Goal: Task Accomplishment & Management: Use online tool/utility

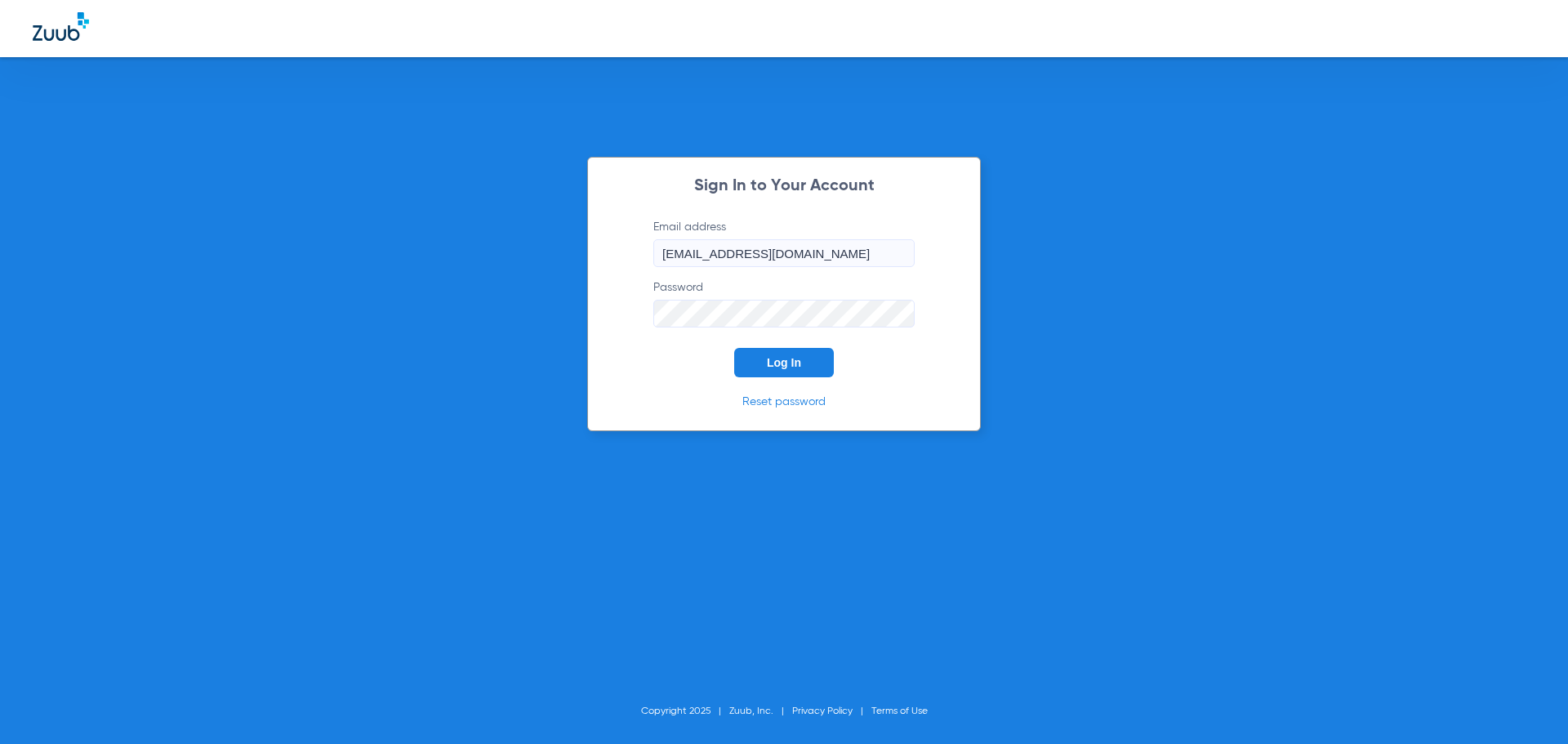
drag, startPoint x: 783, startPoint y: 361, endPoint x: 801, endPoint y: 246, distance: 116.4
click at [784, 360] on span "Log In" at bounding box center [784, 362] width 35 height 13
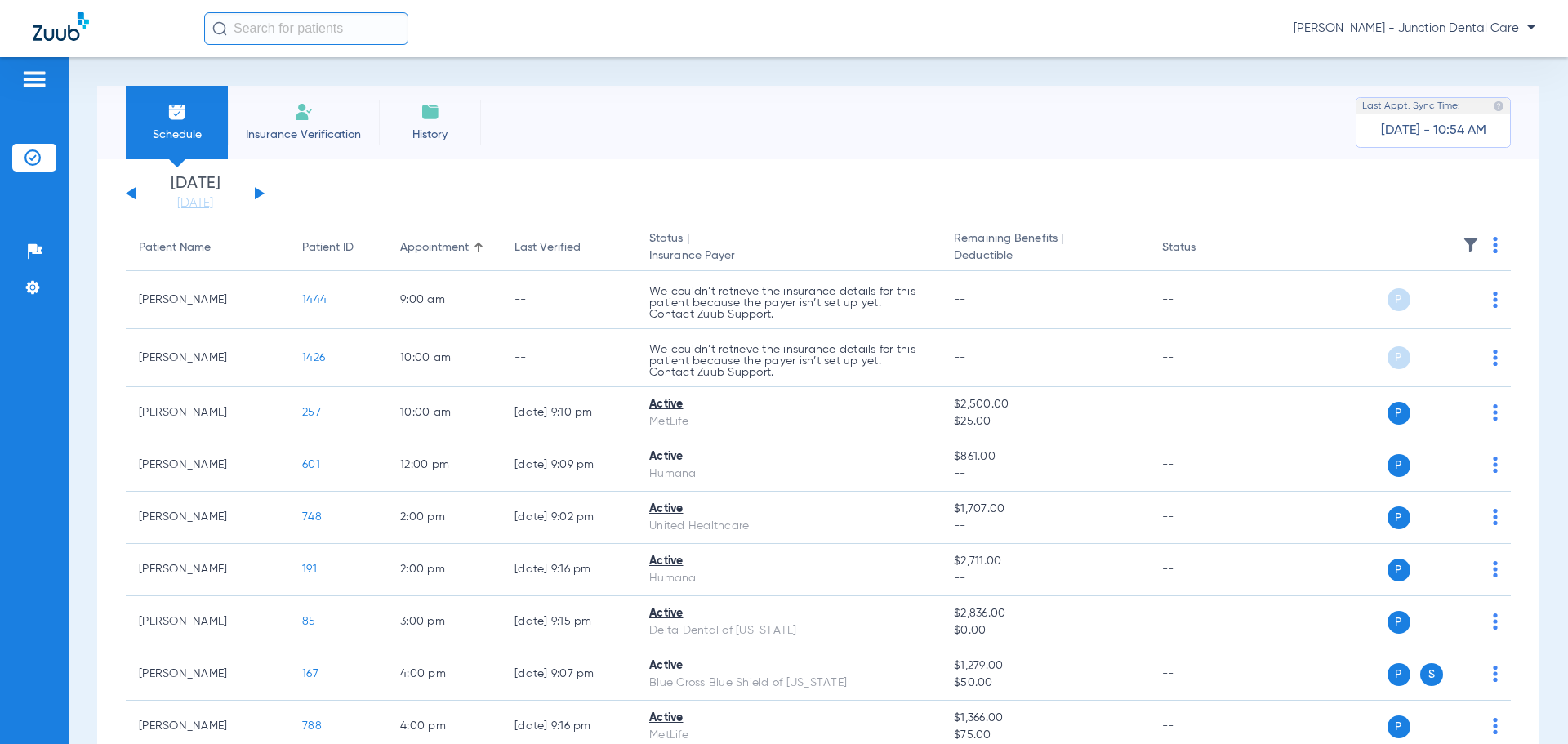
click at [324, 124] on li "Insurance Verification" at bounding box center [304, 123] width 151 height 74
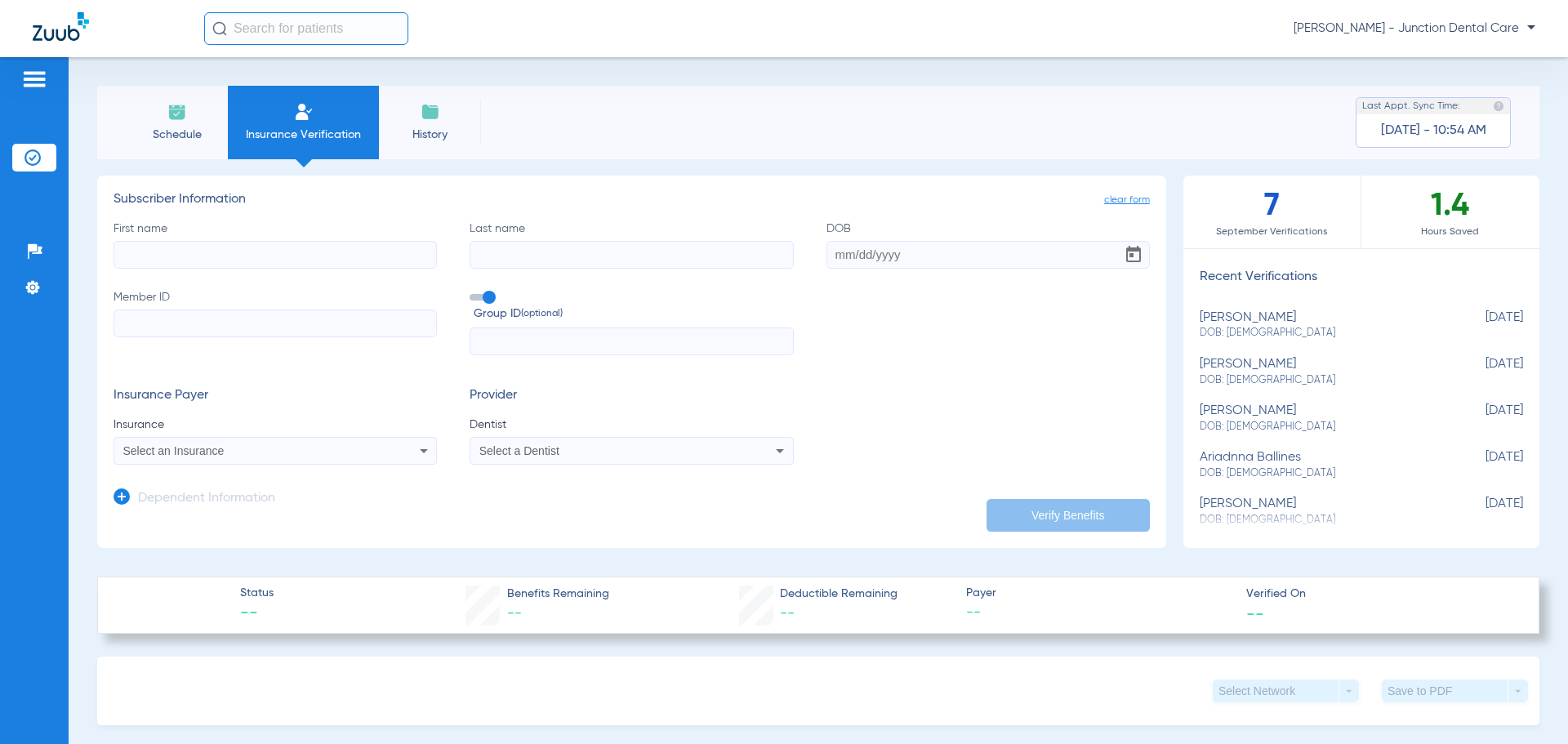
click at [187, 249] on input "First name" at bounding box center [275, 254] width 323 height 28
type input "[PERSON_NAME]"
click at [820, 256] on div "First name [PERSON_NAME] Last name [PERSON_NAME] DOB Member ID Group ID (option…" at bounding box center [631, 288] width 1036 height 136
click at [830, 257] on input "DOB" at bounding box center [988, 254] width 323 height 28
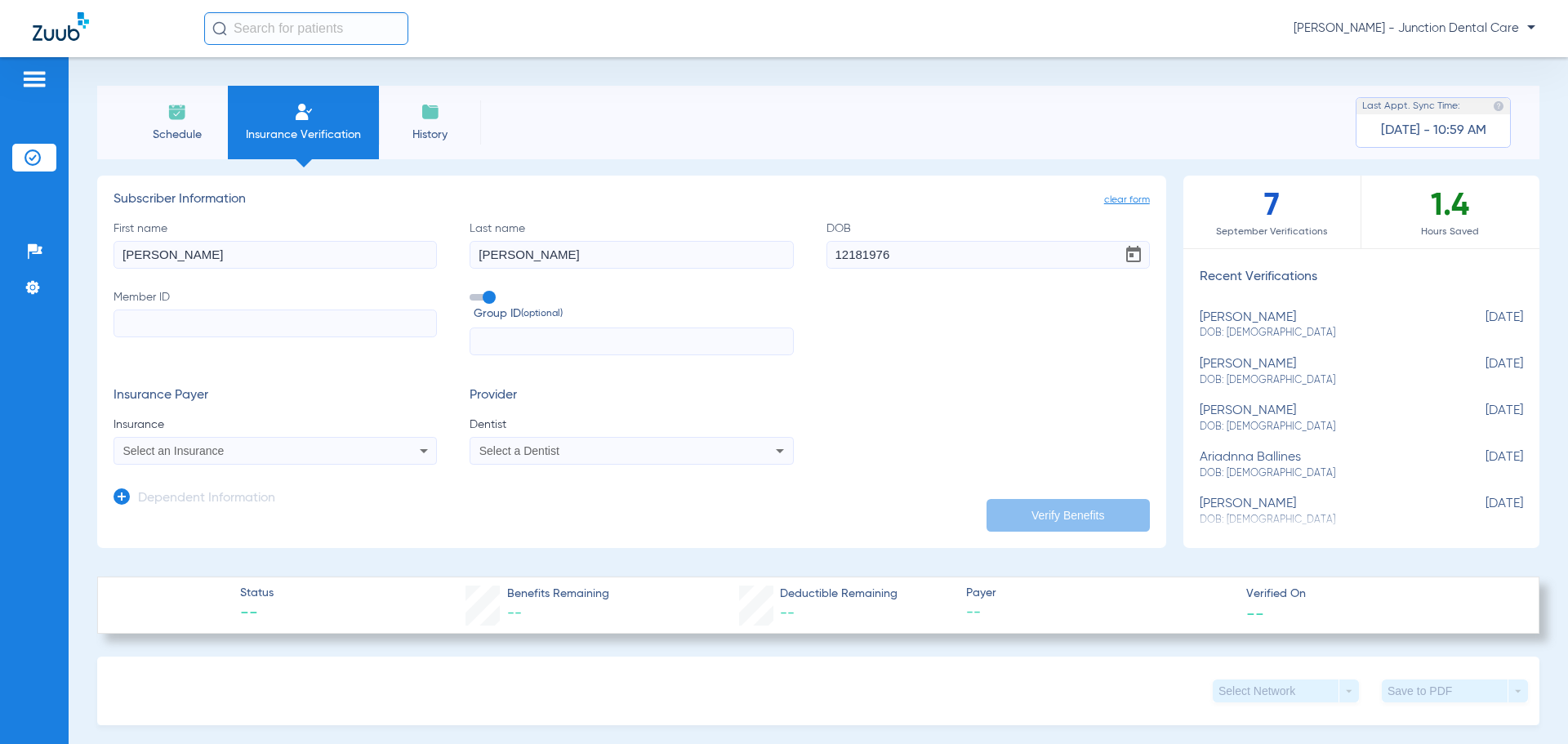
type input "[DATE]"
click at [132, 322] on input "Member ID" at bounding box center [275, 323] width 323 height 28
paste input "913394351"
type input "913394351"
click at [144, 447] on span "Select an Insurance" at bounding box center [174, 450] width 101 height 13
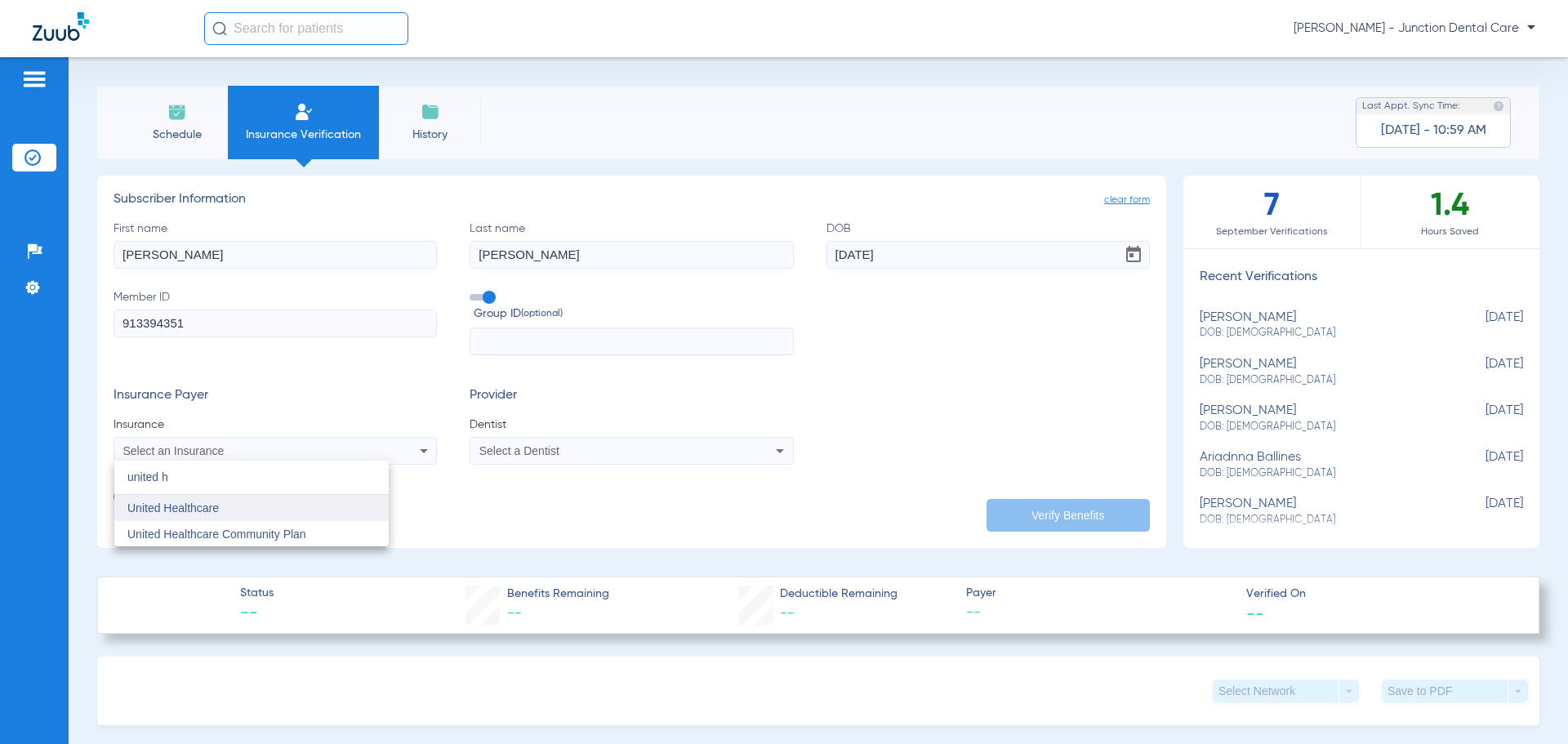
type input "united h"
click at [169, 510] on span "United Healthcare" at bounding box center [172, 508] width 91 height 13
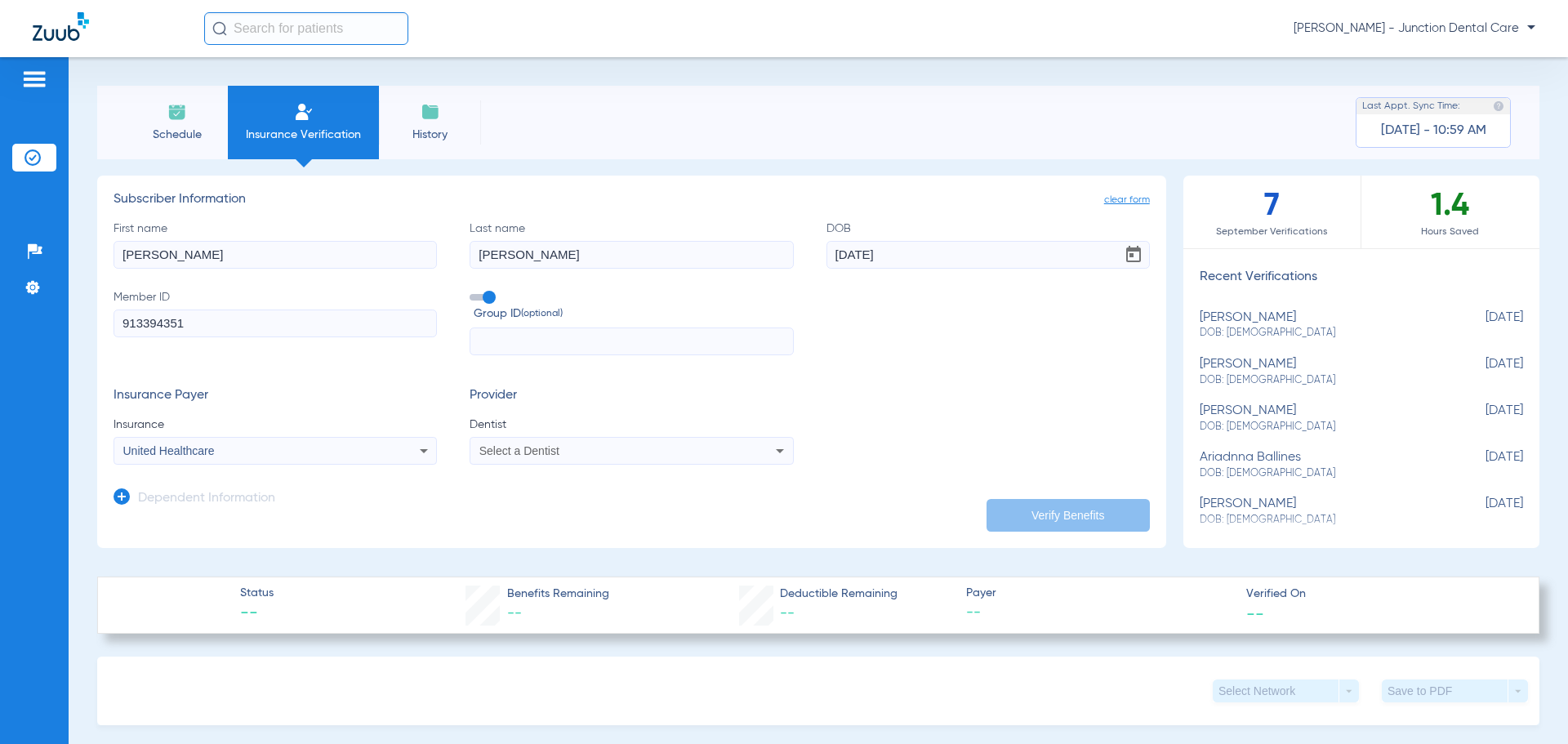
click at [600, 453] on div "Select a Dentist" at bounding box center [601, 450] width 244 height 12
type input "amda"
click at [606, 507] on span "[PERSON_NAME] 1932809191" at bounding box center [560, 508] width 159 height 12
click at [1074, 513] on button "Verify Benefits" at bounding box center [1068, 515] width 163 height 33
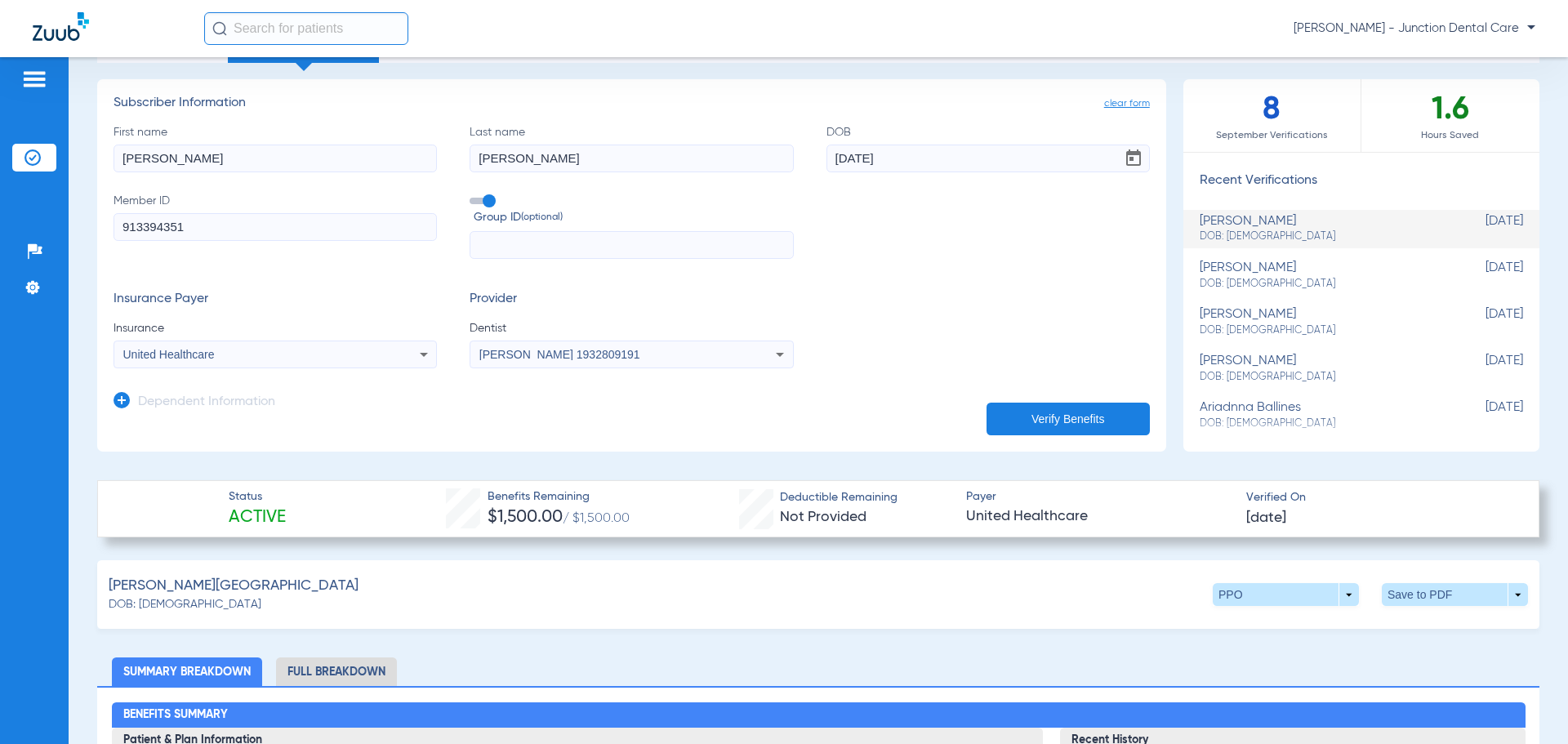
scroll to position [408, 0]
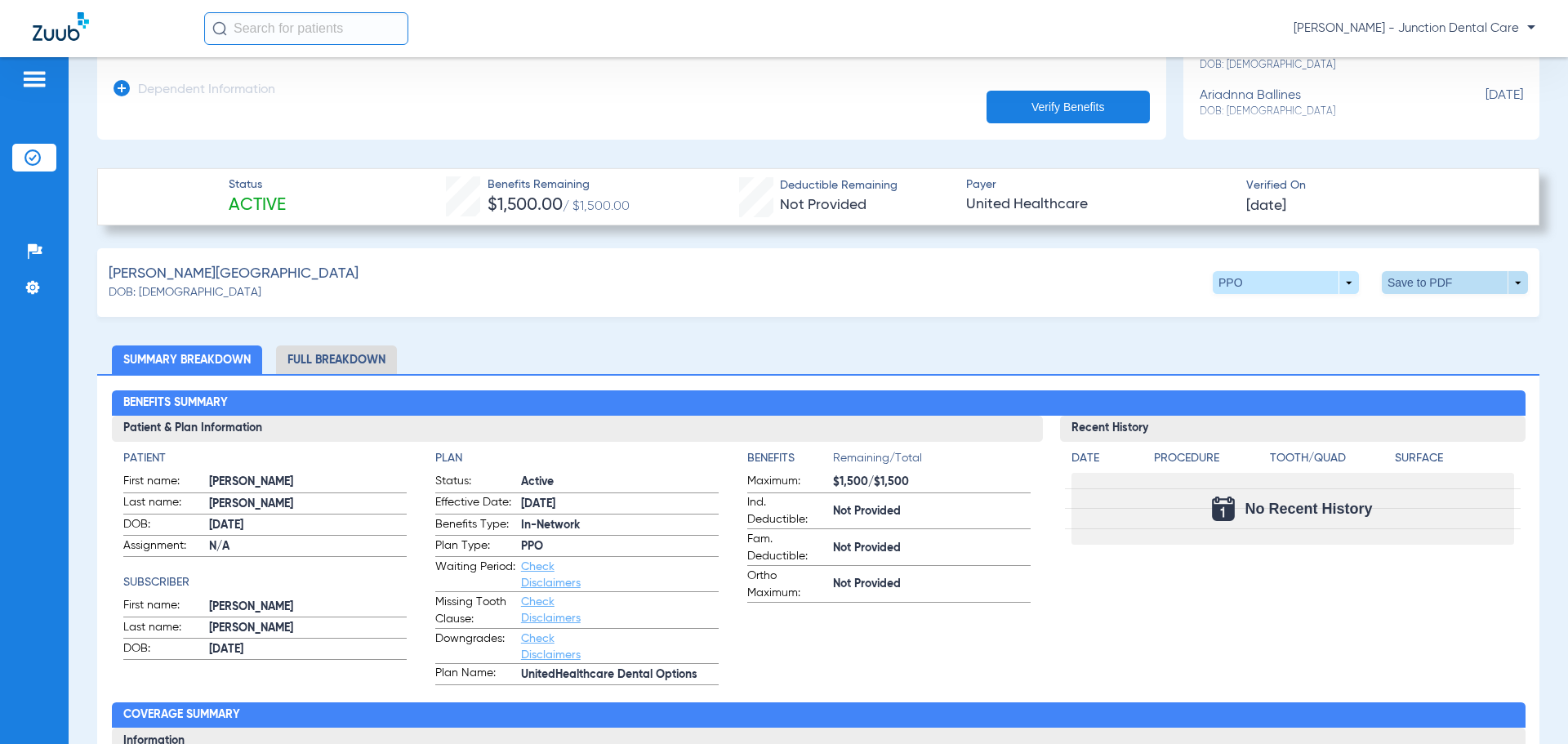
click at [1418, 280] on span at bounding box center [1454, 282] width 147 height 23
click at [1328, 321] on button "insert_drive_file Save to PDF" at bounding box center [1303, 313] width 123 height 33
